Goal: Navigation & Orientation: Find specific page/section

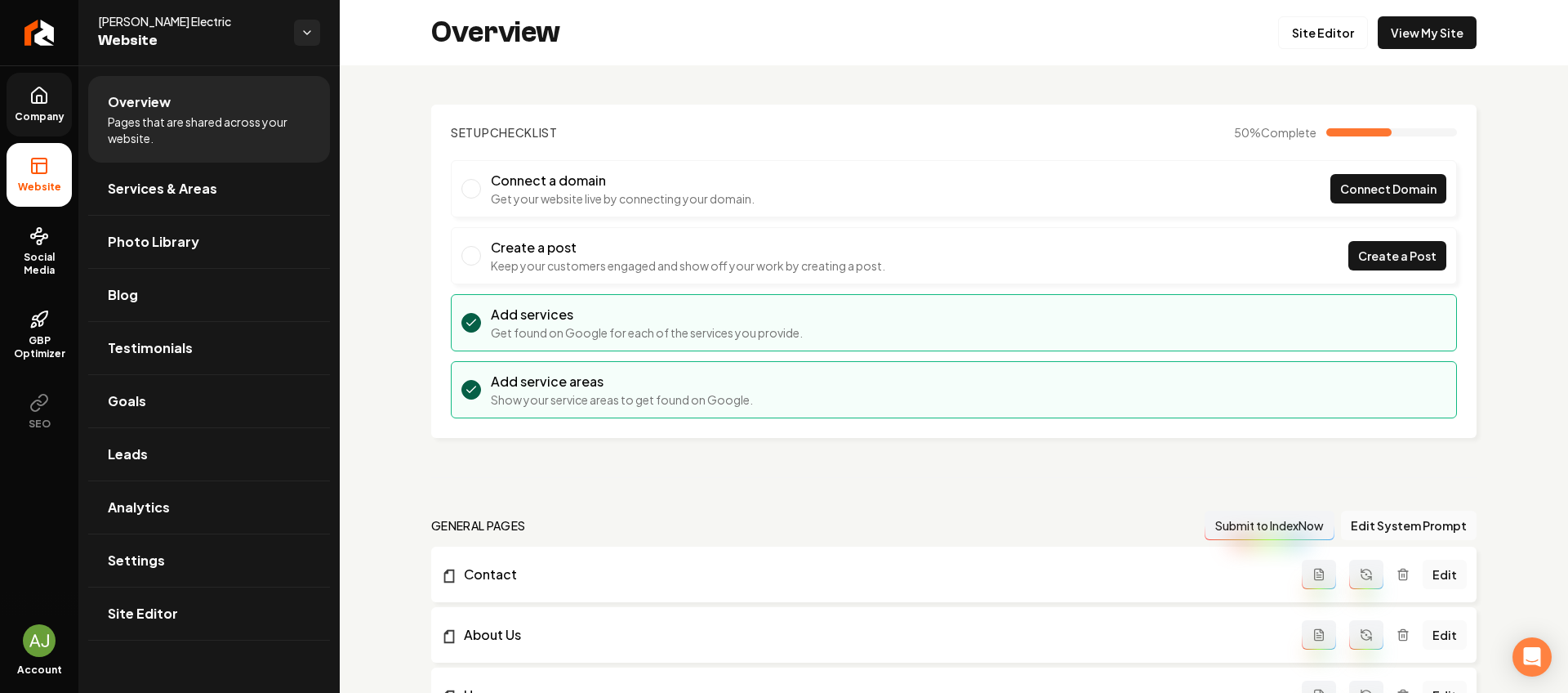
click at [42, 106] on link "Company" at bounding box center [39, 104] width 65 height 64
click at [1417, 188] on span "Connect Domain" at bounding box center [1388, 189] width 97 height 17
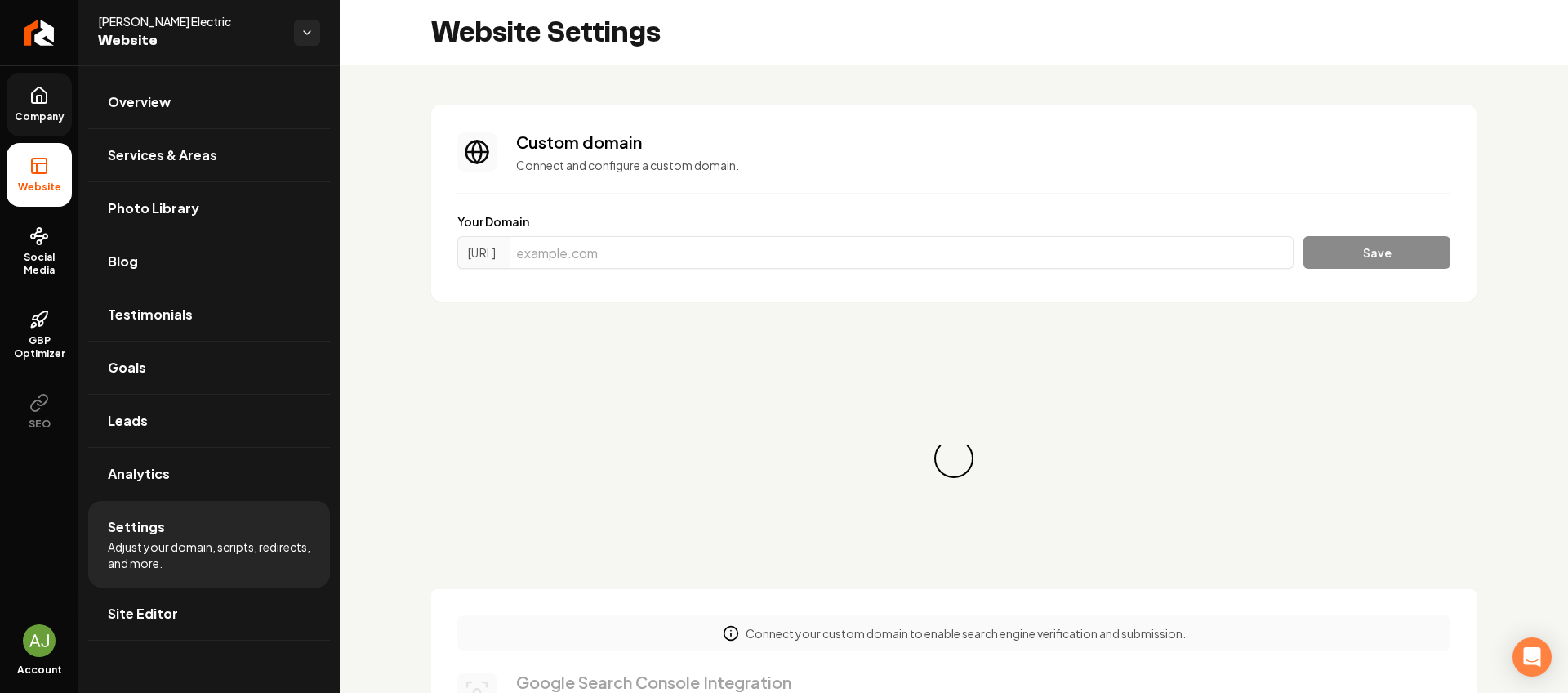
scroll to position [118, 0]
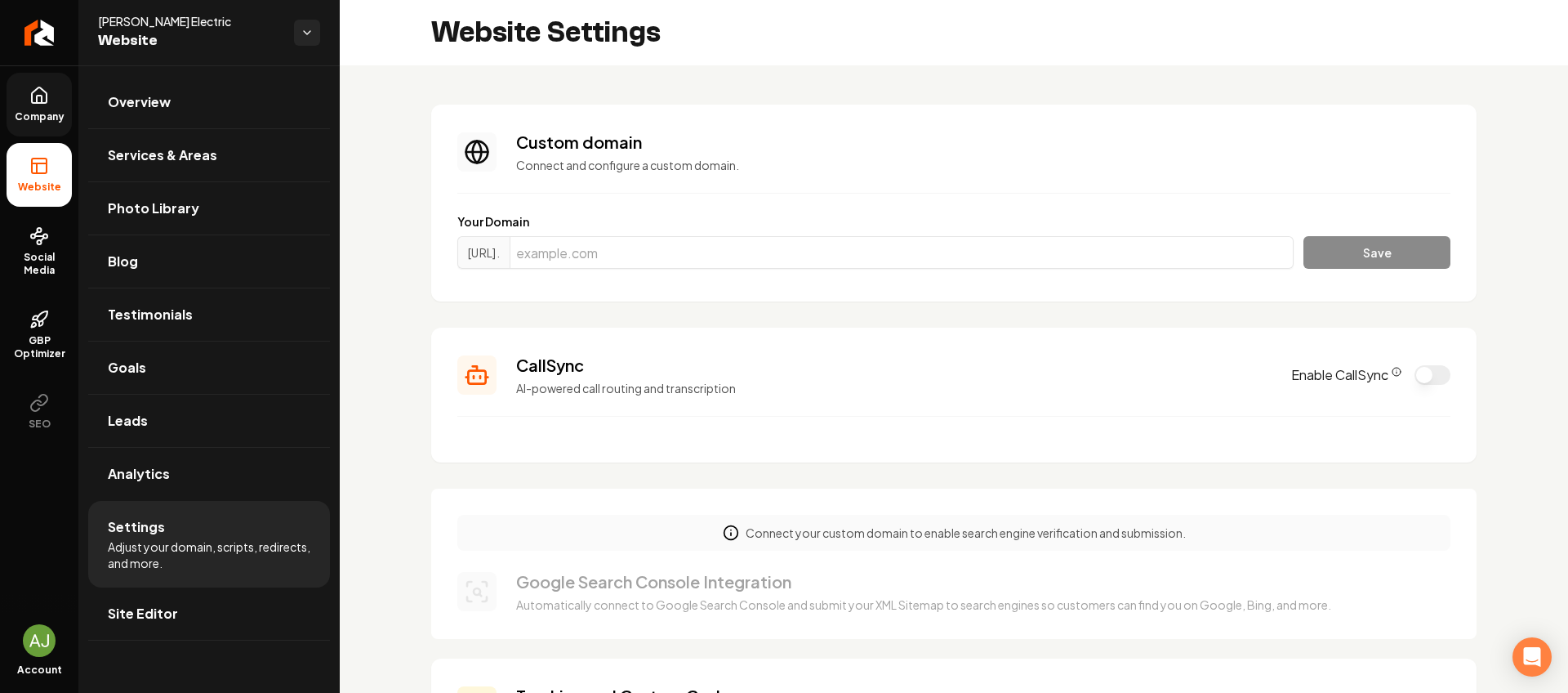
click at [1415, 371] on button "Enable CallSync" at bounding box center [1433, 375] width 36 height 20
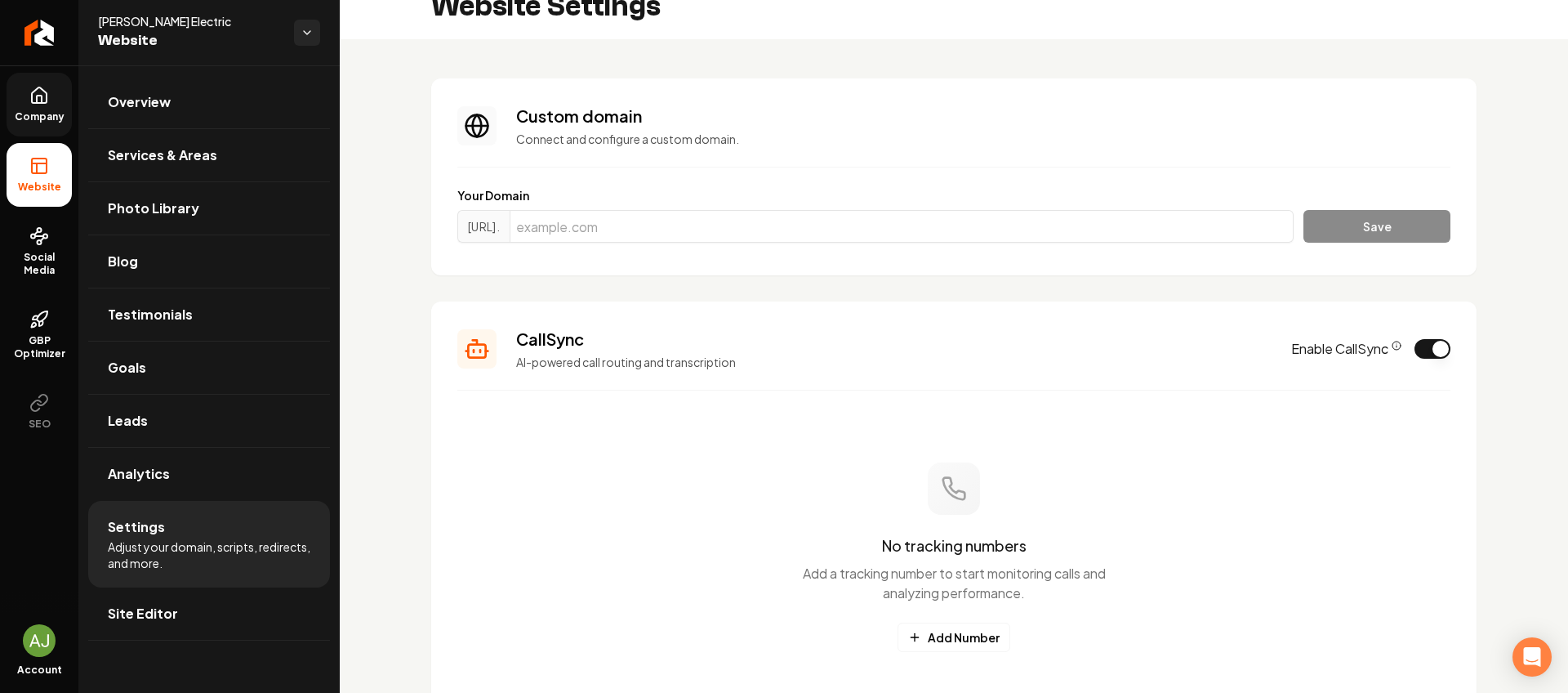
scroll to position [0, 0]
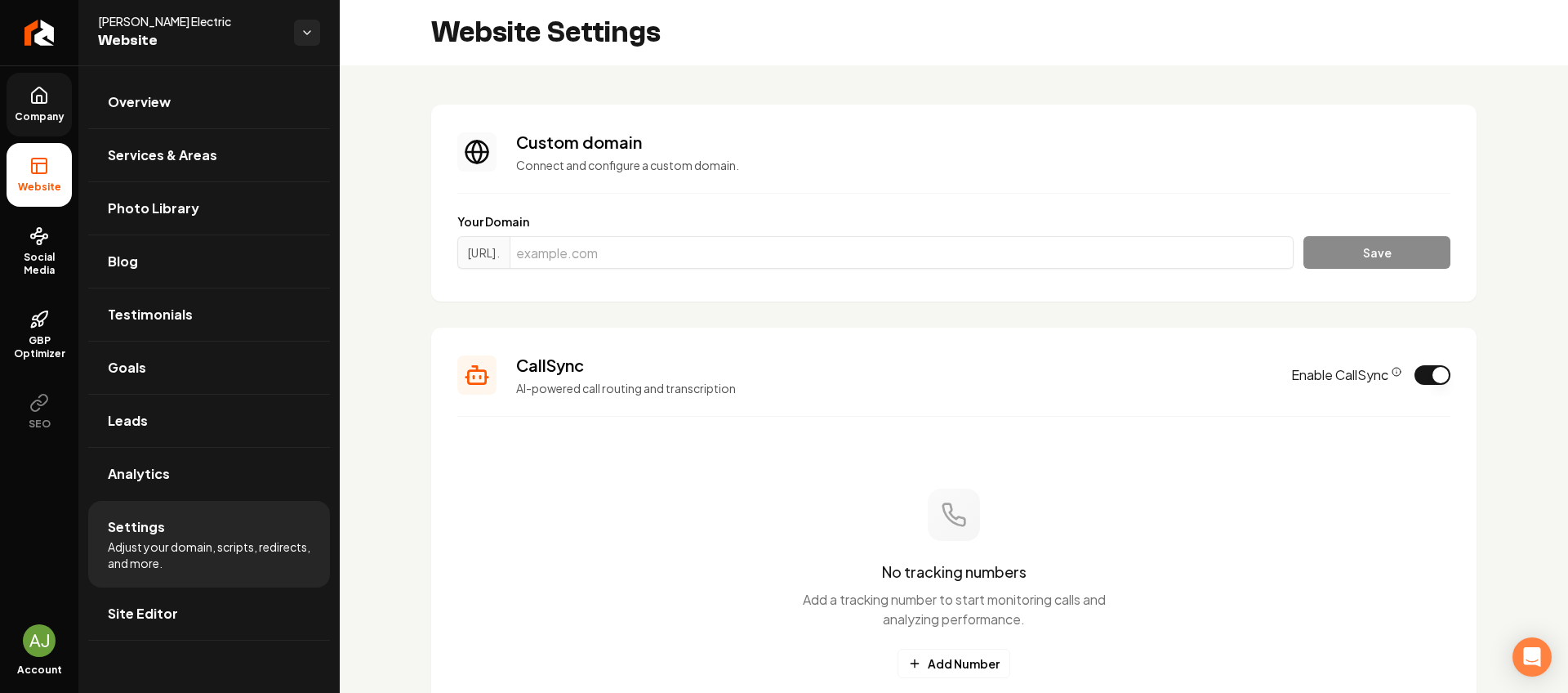
click at [36, 86] on icon at bounding box center [39, 96] width 20 height 20
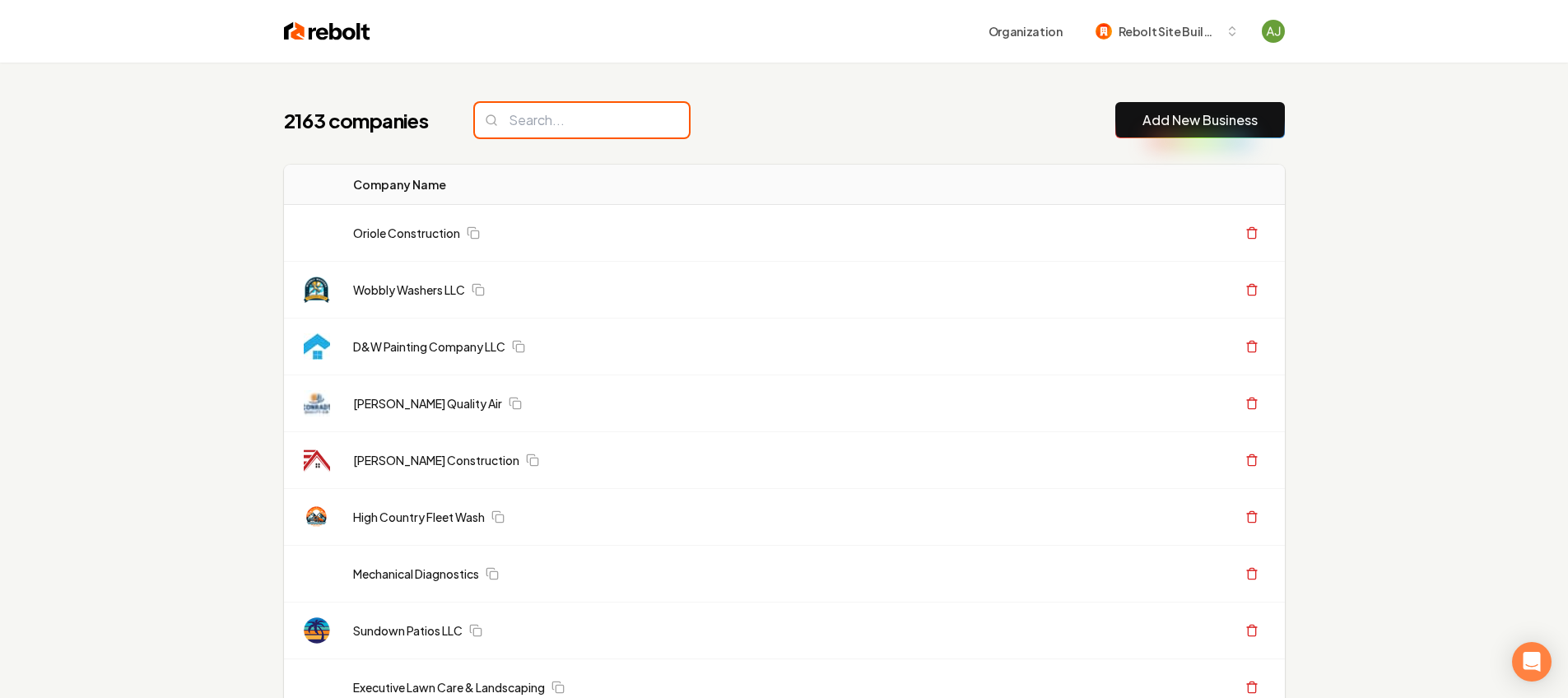
click at [534, 118] on input "search" at bounding box center [582, 120] width 214 height 35
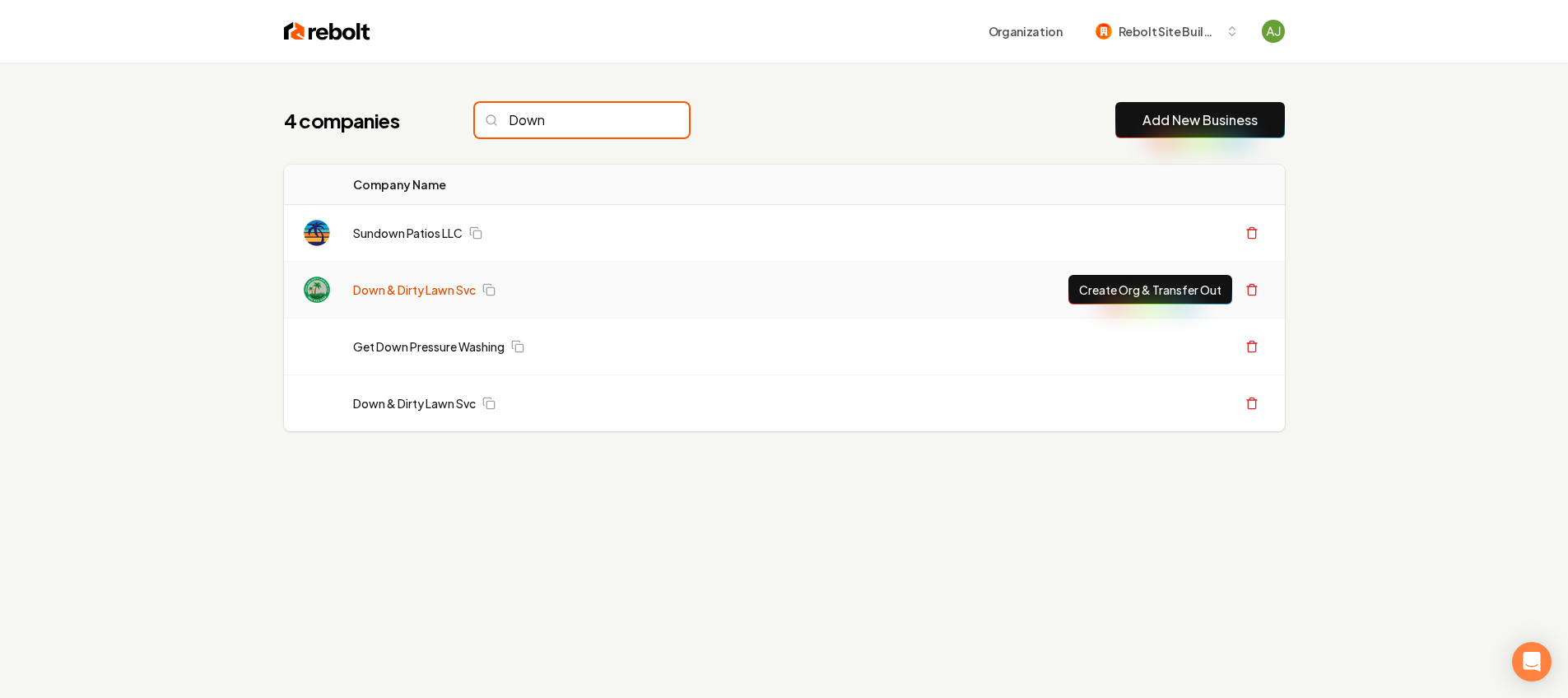
type input "Down"
click at [388, 289] on link "Down & Dirty Lawn Svc" at bounding box center [414, 289] width 122 height 16
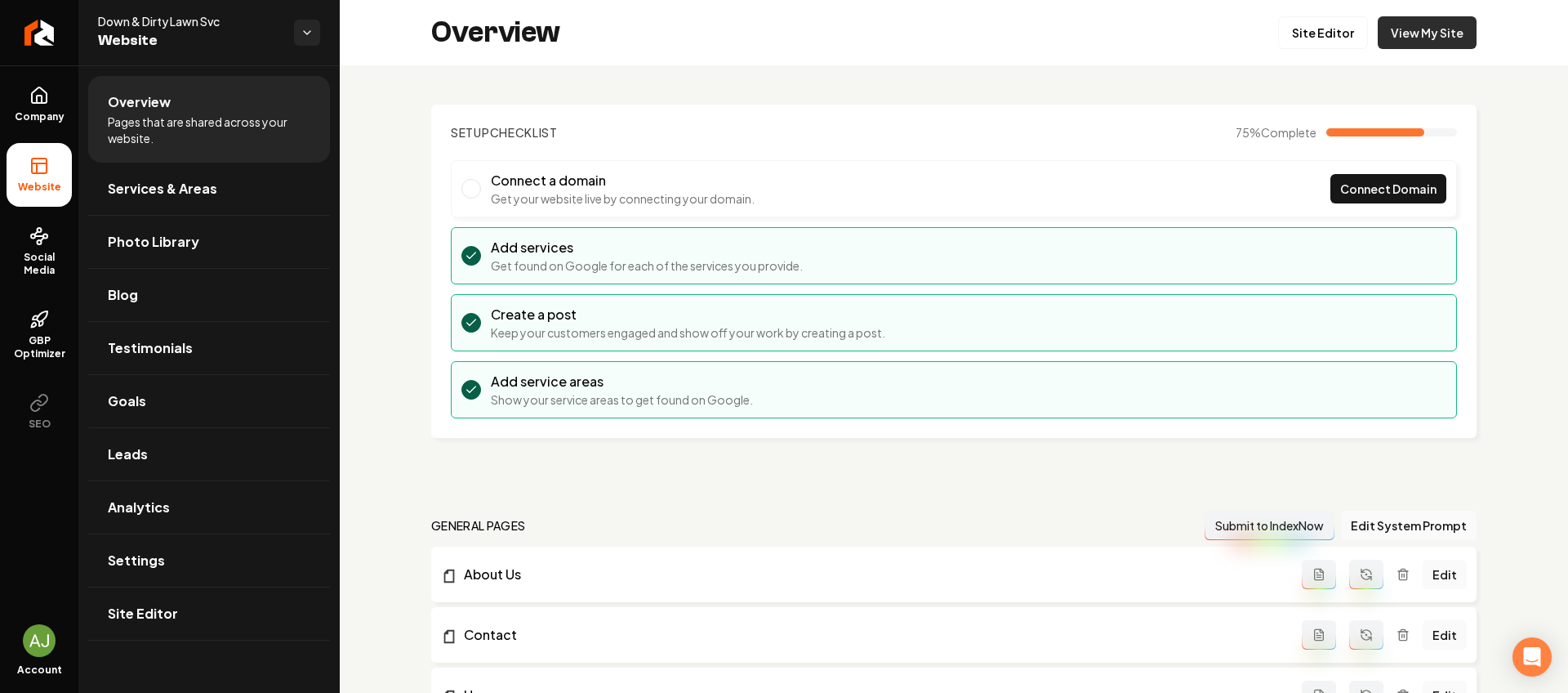
click at [1423, 35] on link "View My Site" at bounding box center [1426, 32] width 98 height 32
